Goal: Register for event/course

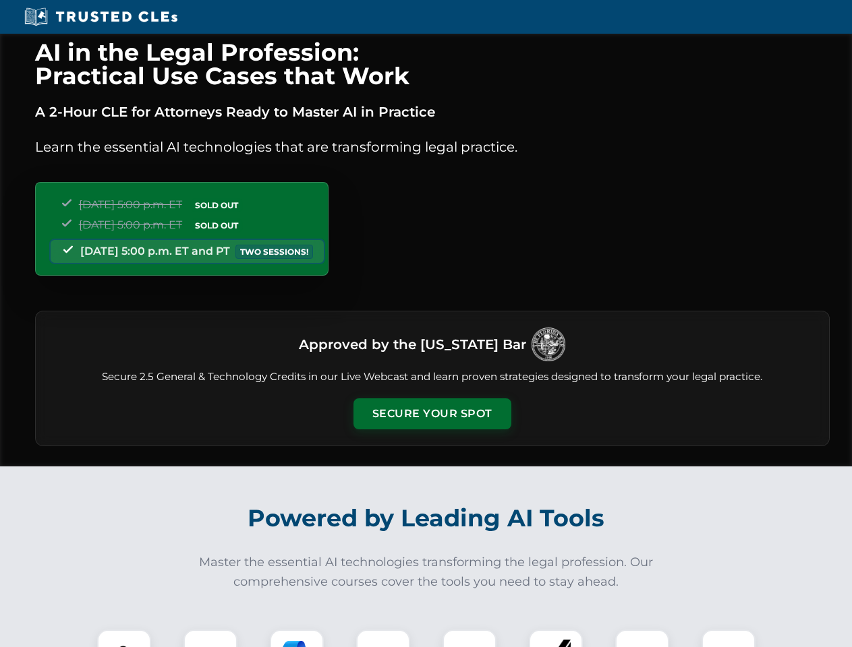
click at [432, 414] on button "Secure Your Spot" at bounding box center [432, 414] width 158 height 31
click at [124, 639] on img at bounding box center [124, 656] width 39 height 39
click at [210, 639] on div at bounding box center [210, 657] width 54 height 54
click at [297, 639] on div at bounding box center [297, 657] width 54 height 54
